Goal: Task Accomplishment & Management: Manage account settings

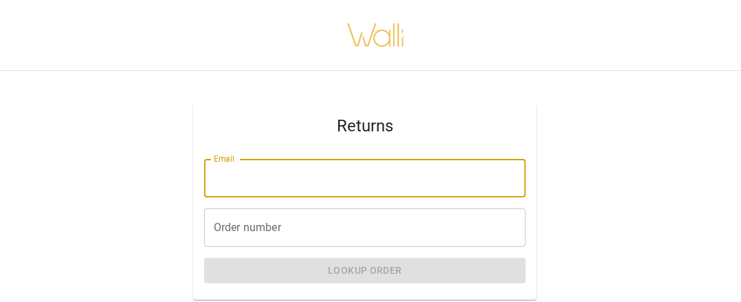
click at [263, 176] on input "Email" at bounding box center [365, 178] width 322 height 38
type input "**********"
click at [325, 227] on input "Order number" at bounding box center [365, 227] width 322 height 38
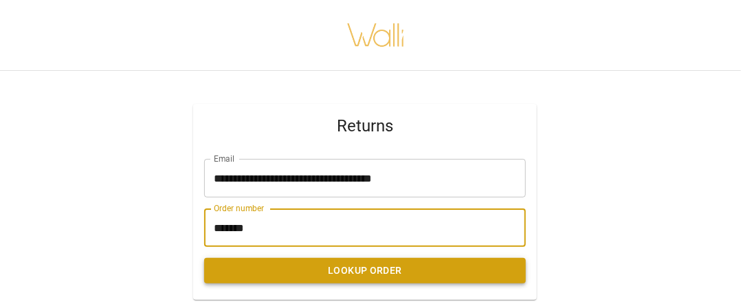
type input "*******"
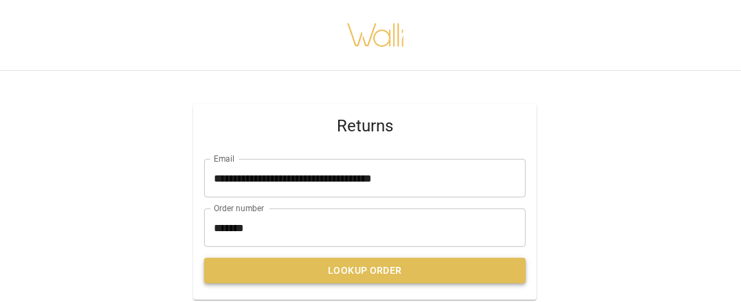
click at [333, 271] on button "Lookup Order" at bounding box center [365, 270] width 322 height 25
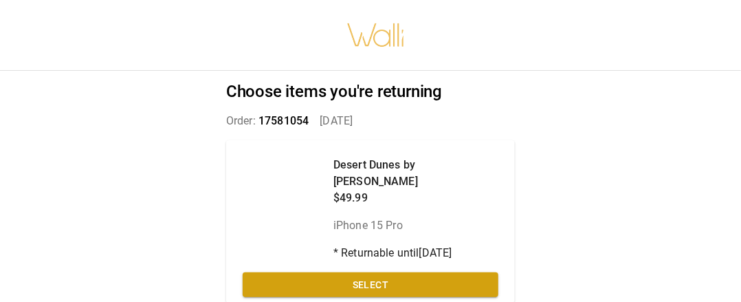
scroll to position [47, 0]
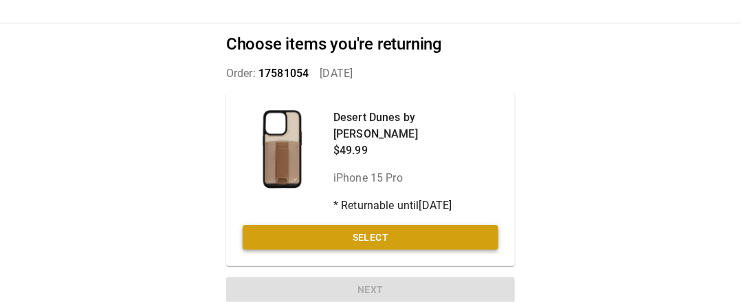
click at [364, 225] on button "Select" at bounding box center [371, 237] width 256 height 25
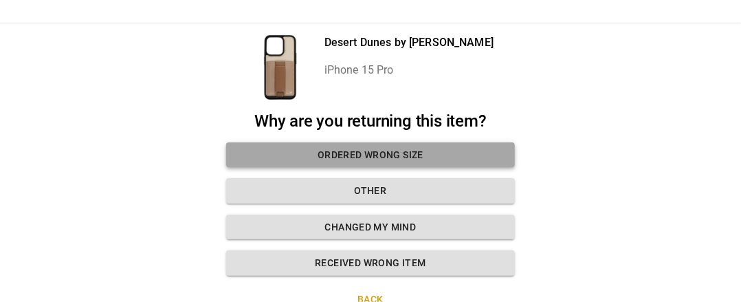
click at [413, 157] on button "Ordered wrong size" at bounding box center [370, 154] width 289 height 25
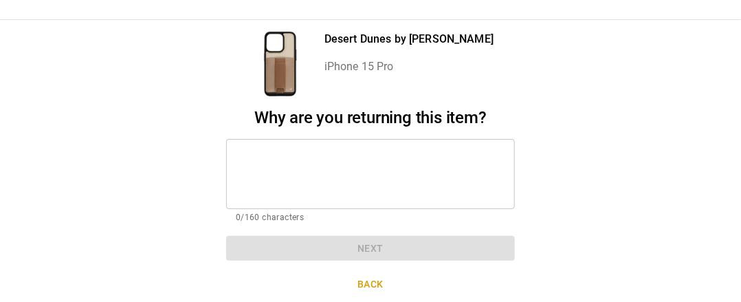
scroll to position [53, 0]
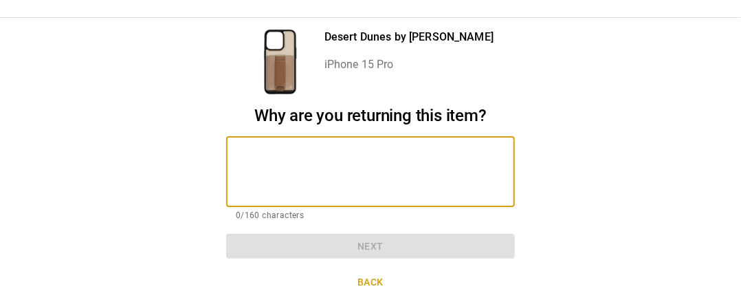
click at [276, 158] on textarea at bounding box center [370, 171] width 269 height 47
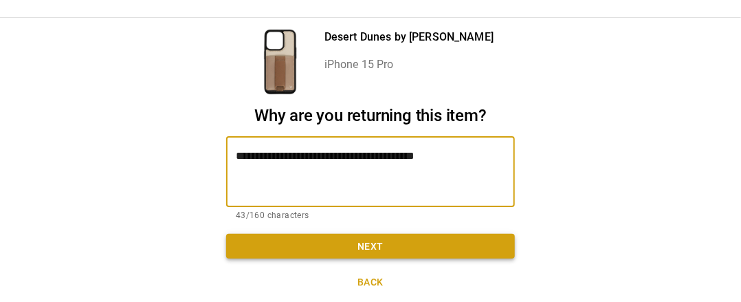
type textarea "**********"
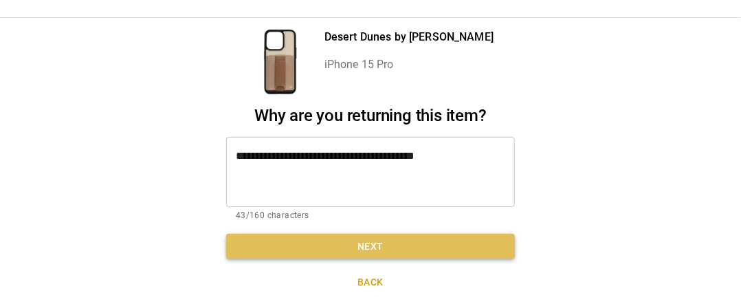
click at [372, 241] on button "Next" at bounding box center [370, 246] width 289 height 25
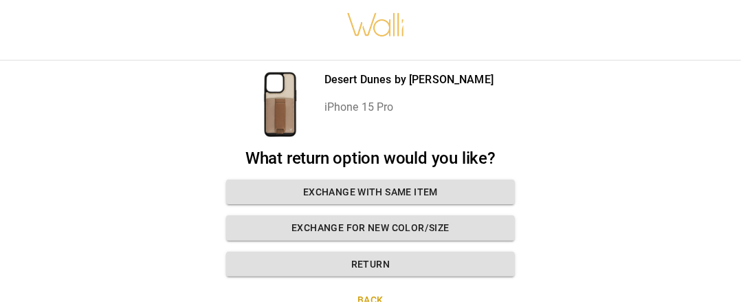
scroll to position [37, 0]
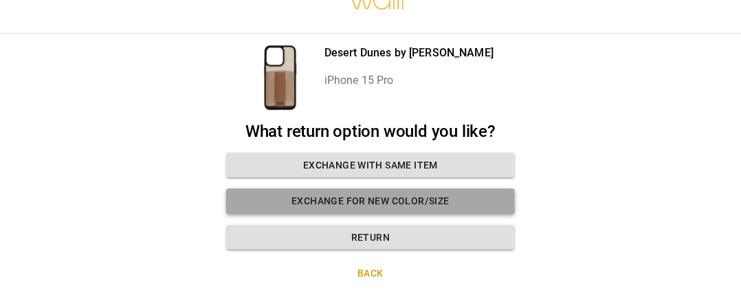
click at [379, 199] on button "Exchange for new color/size" at bounding box center [370, 200] width 289 height 25
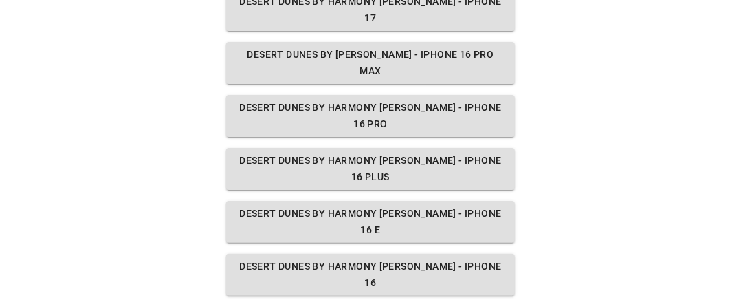
scroll to position [361, 0]
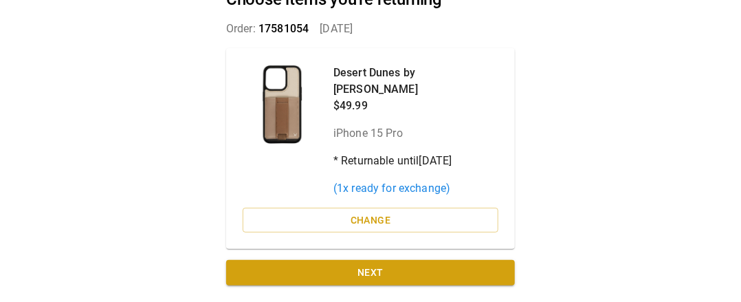
scroll to position [74, 0]
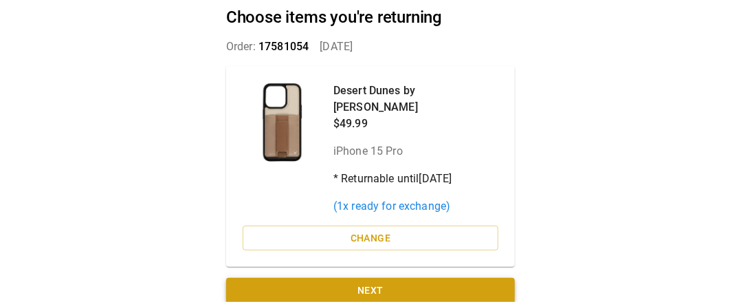
click at [381, 278] on button "Next" at bounding box center [370, 290] width 289 height 25
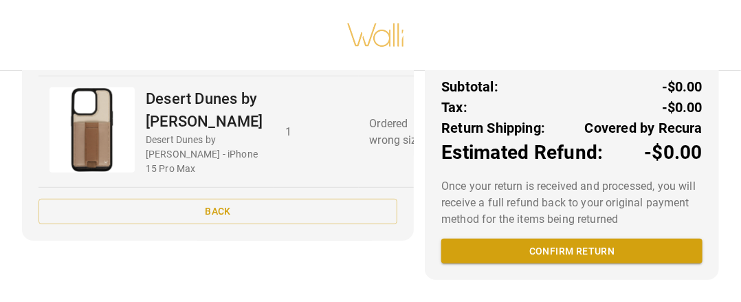
scroll to position [386, 0]
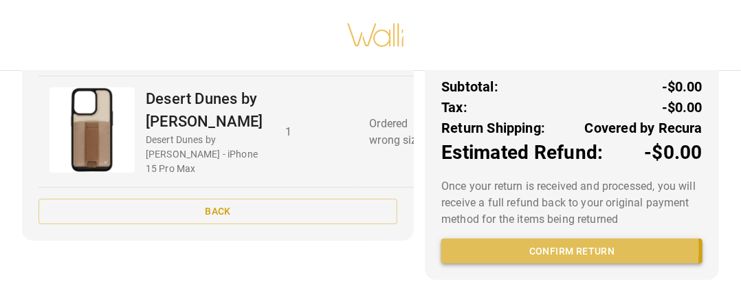
click at [500, 239] on button "Confirm return" at bounding box center [571, 251] width 261 height 25
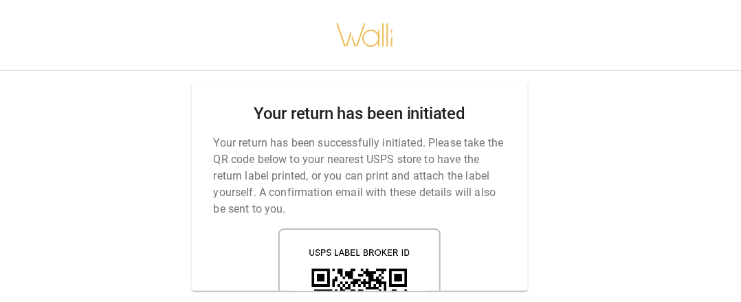
scroll to position [10, 0]
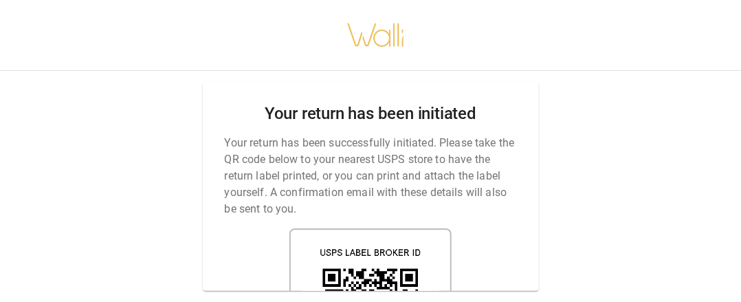
click at [478, 139] on p "Your return has been successfully initiated. Please take the QR code below to y…" at bounding box center [371, 176] width 292 height 82
